Goal: Check status: Check status

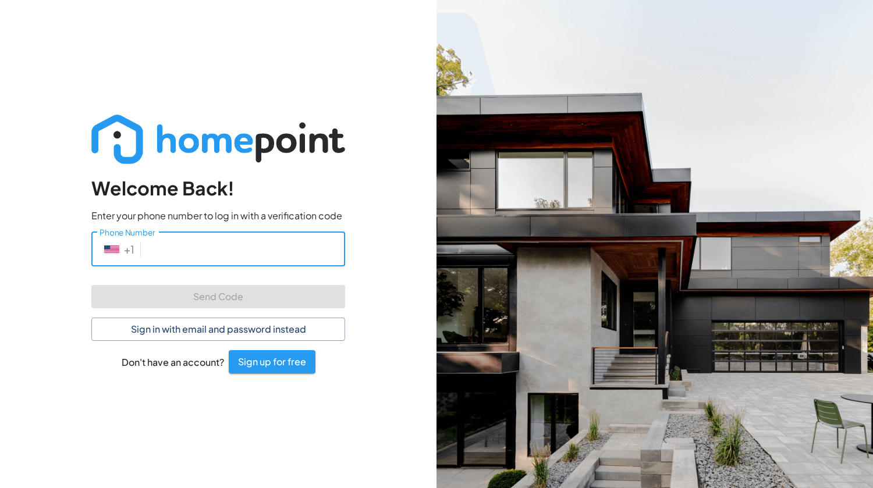
click at [203, 244] on input "Phone Number" at bounding box center [245, 249] width 200 height 34
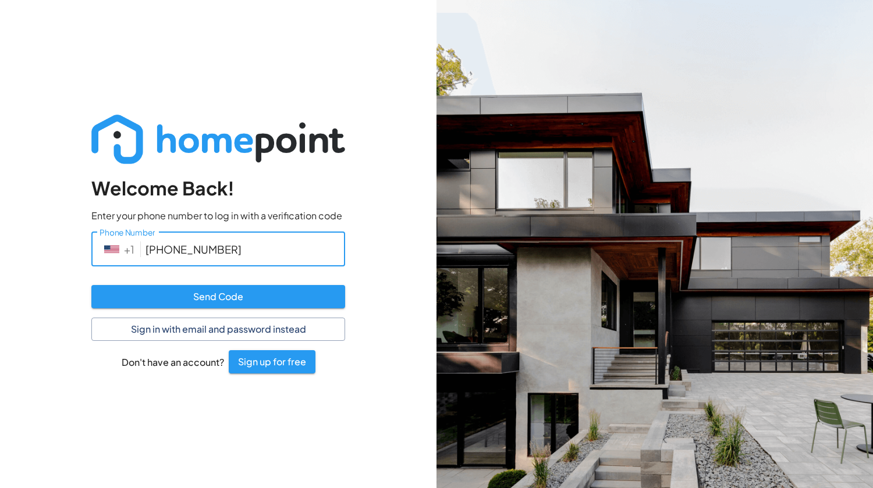
type input "[PHONE_NUMBER]"
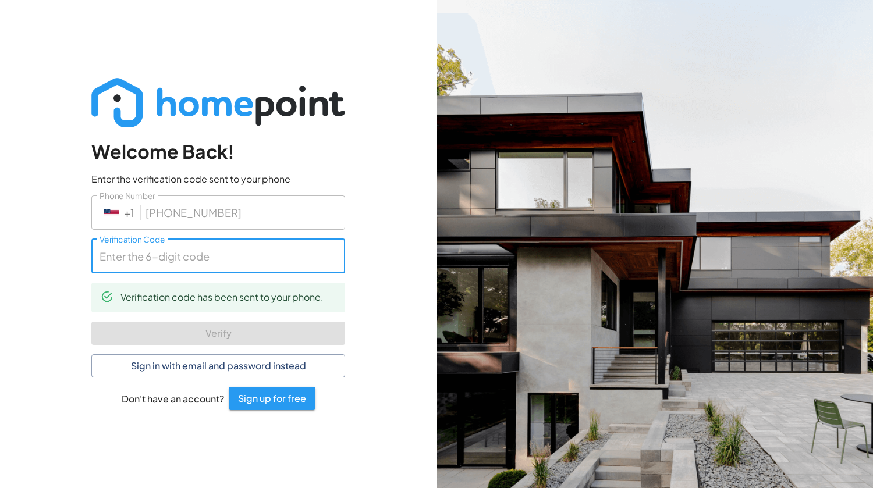
click at [180, 261] on input "Verification Code" at bounding box center [218, 256] width 254 height 34
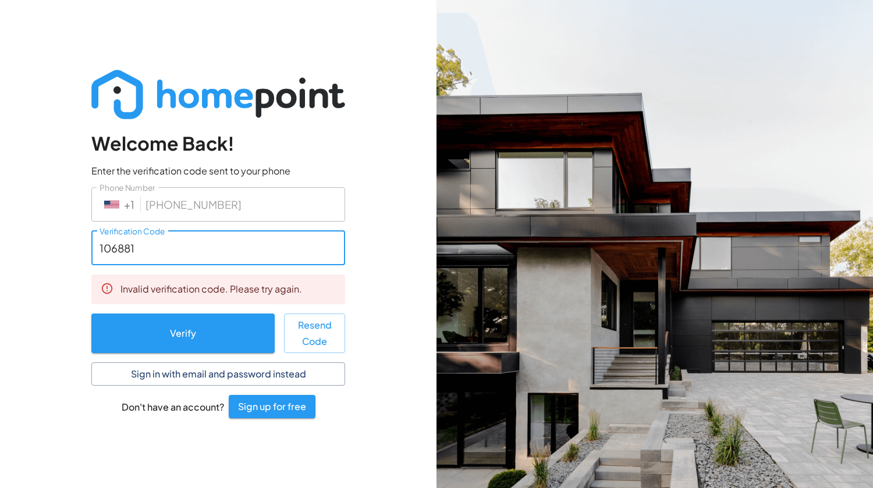
click at [104, 247] on input "106881" at bounding box center [218, 248] width 254 height 34
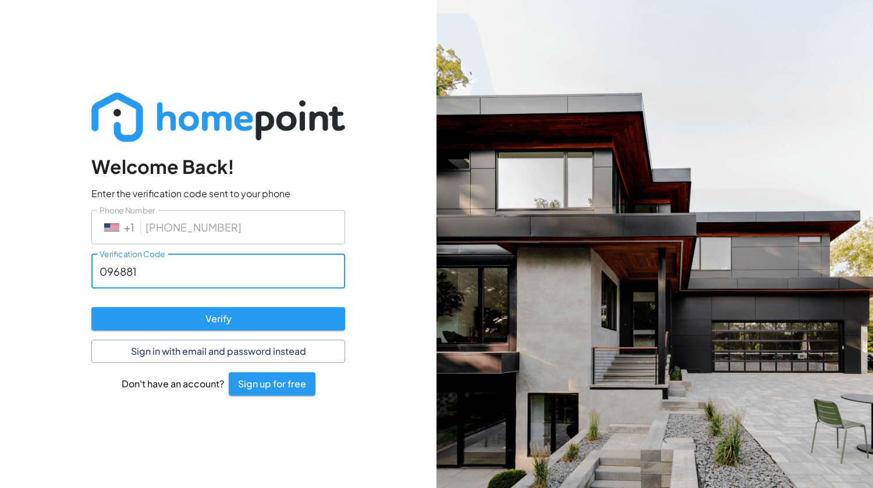
type input "096881"
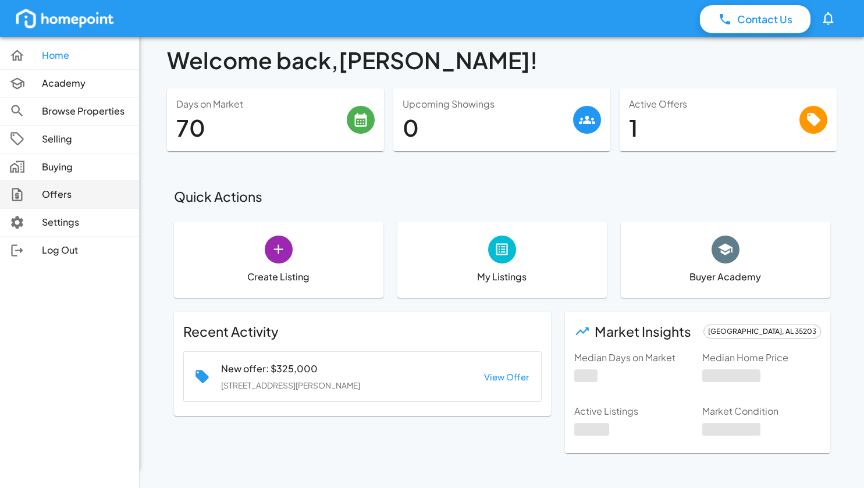
click at [43, 194] on p "Offers" at bounding box center [86, 194] width 88 height 13
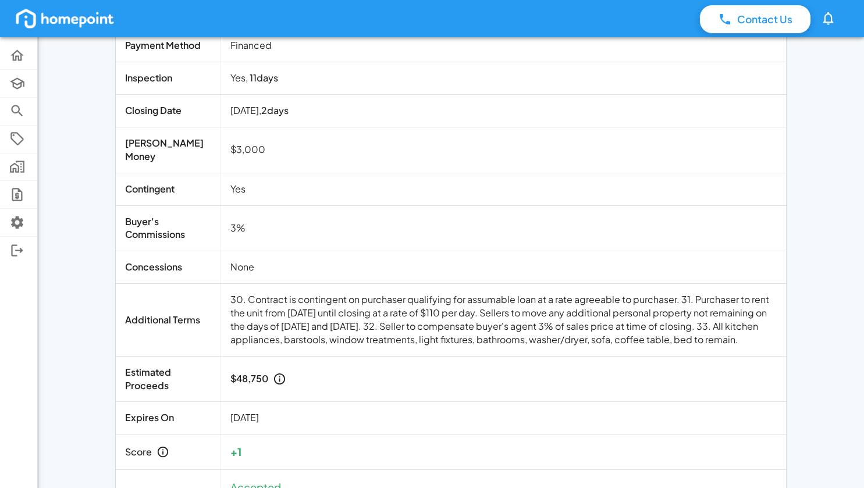
scroll to position [157, 0]
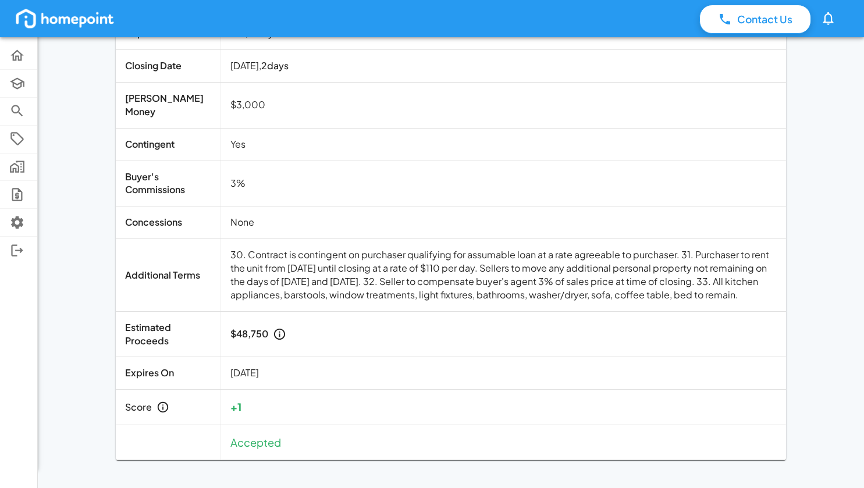
click at [336, 261] on td "30. Contract is contingent on purchaser qualifying for assumable loan at a rate…" at bounding box center [504, 275] width 566 height 73
click at [257, 263] on td "30. Contract is contingent on purchaser qualifying for assumable loan at a rate…" at bounding box center [504, 275] width 566 height 73
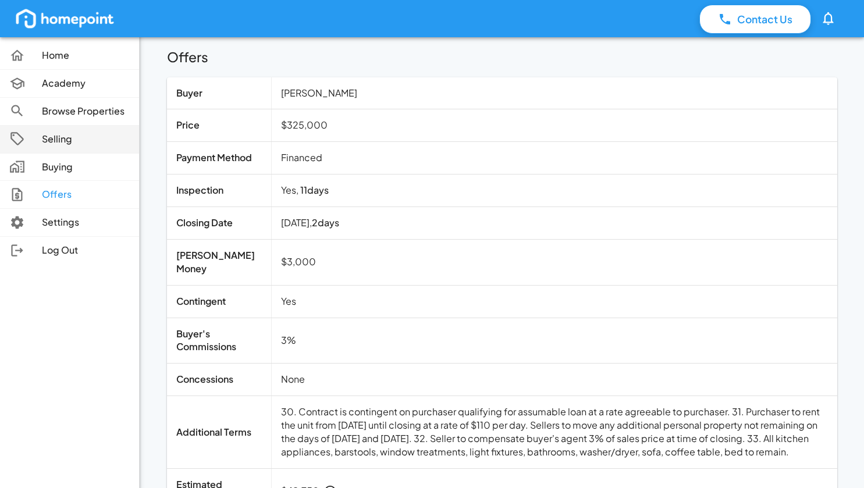
click at [42, 150] on link "Selling" at bounding box center [69, 139] width 139 height 27
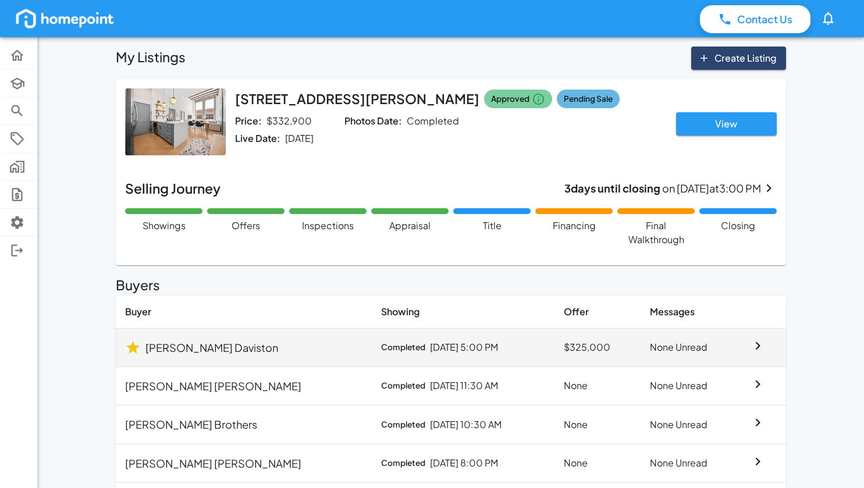
click at [641, 347] on td "None Unread" at bounding box center [691, 347] width 100 height 38
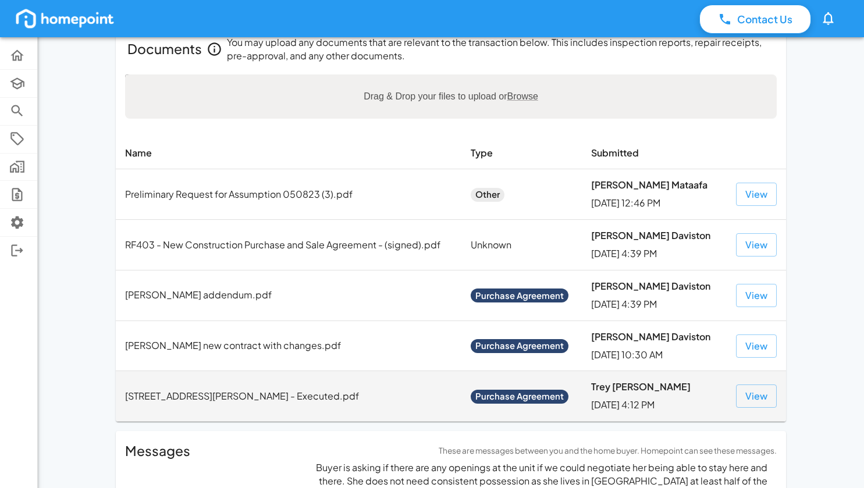
scroll to position [474, 0]
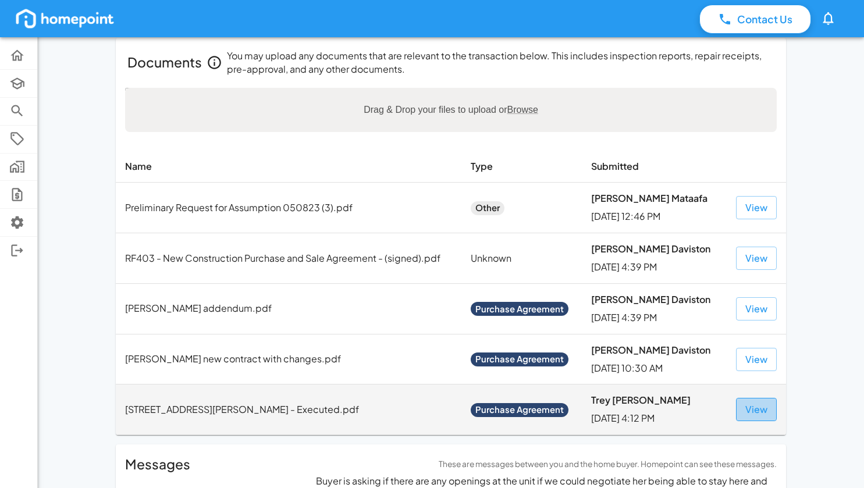
click at [764, 408] on button "View" at bounding box center [756, 409] width 41 height 23
